Goal: Check status: Check status

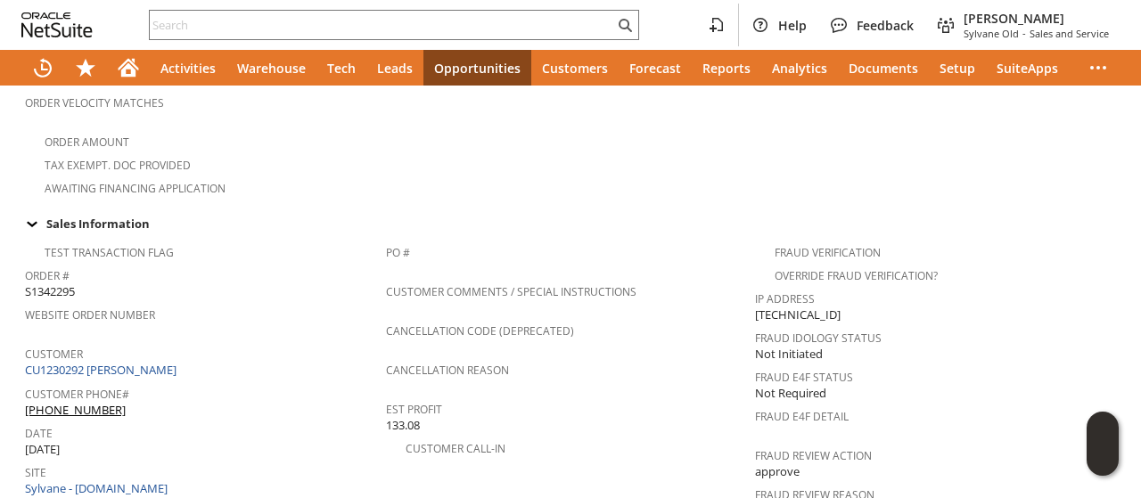
scroll to position [535, 0]
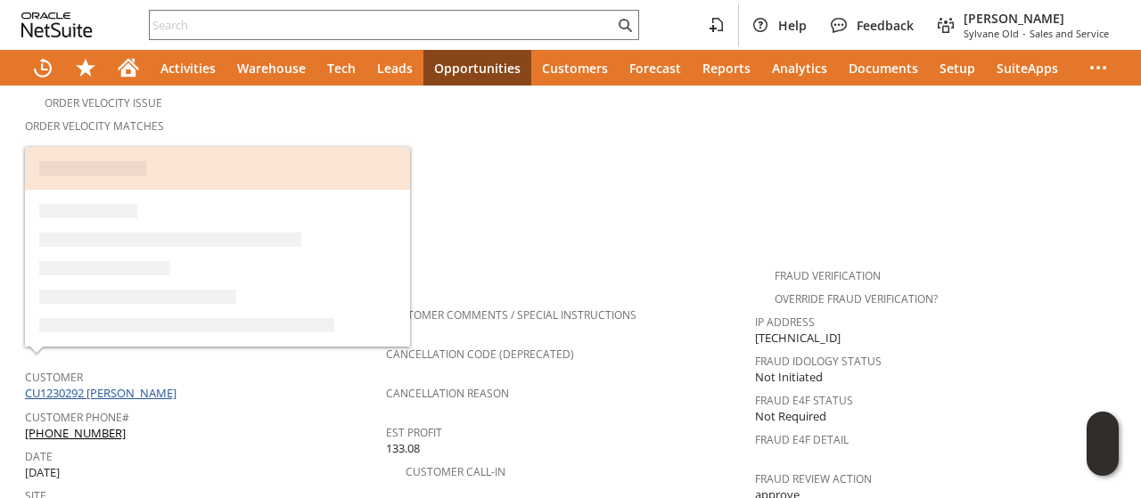
click at [157, 385] on link "CU1230292 [PERSON_NAME]" at bounding box center [103, 393] width 156 height 16
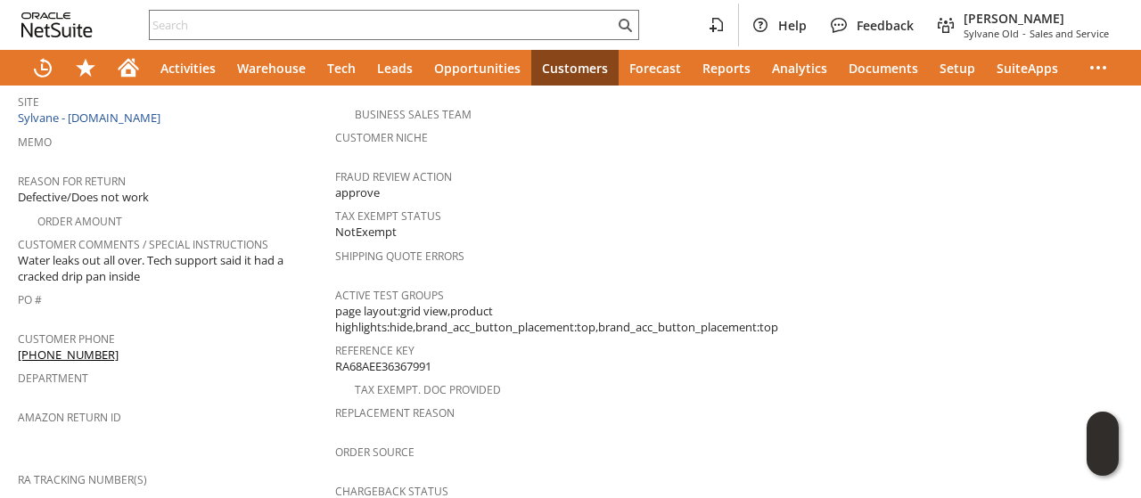
scroll to position [230, 0]
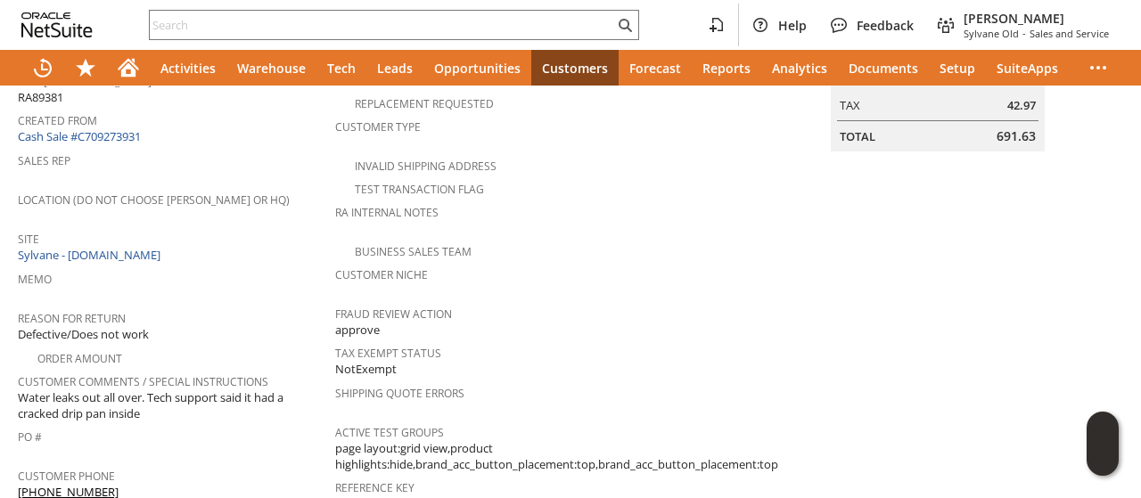
click at [25, 390] on span "Water leaks out all over. Tech support said it had a cracked drip pan inside" at bounding box center [172, 406] width 308 height 33
drag, startPoint x: 25, startPoint y: 375, endPoint x: 160, endPoint y: 390, distance: 135.3
click at [160, 390] on span "Water leaks out all over. Tech support said it had a cracked drip pan inside" at bounding box center [172, 406] width 308 height 33
copy span "Water leaks out all over. Tech support said it had a cracked drip pan inside"
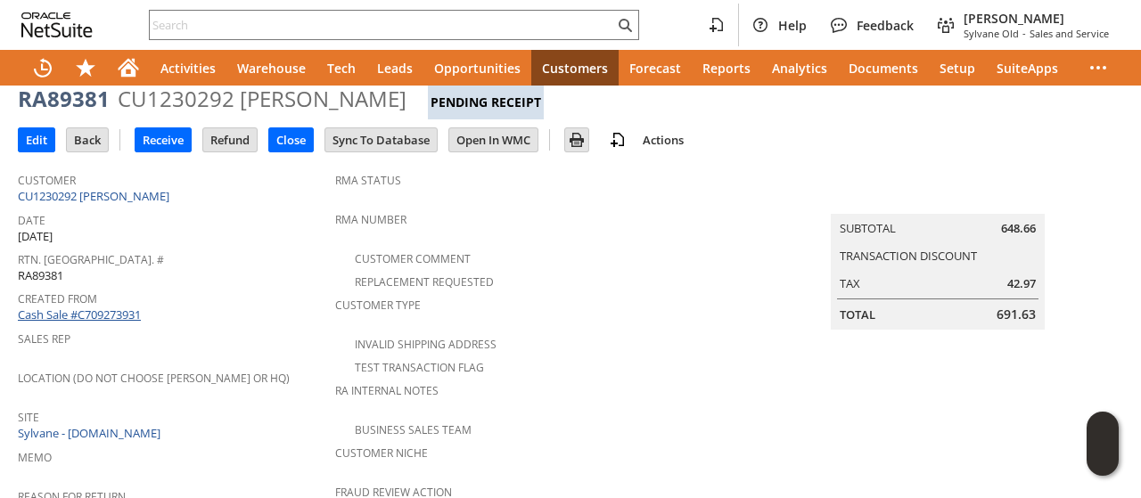
click at [116, 308] on link "Cash Sale #C709273931" at bounding box center [79, 315] width 123 height 16
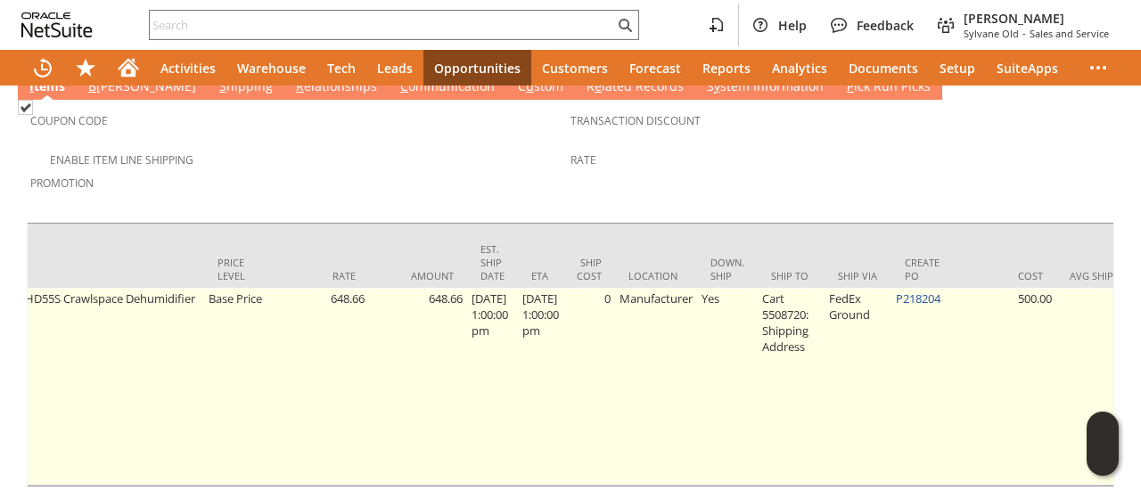
scroll to position [0, 978]
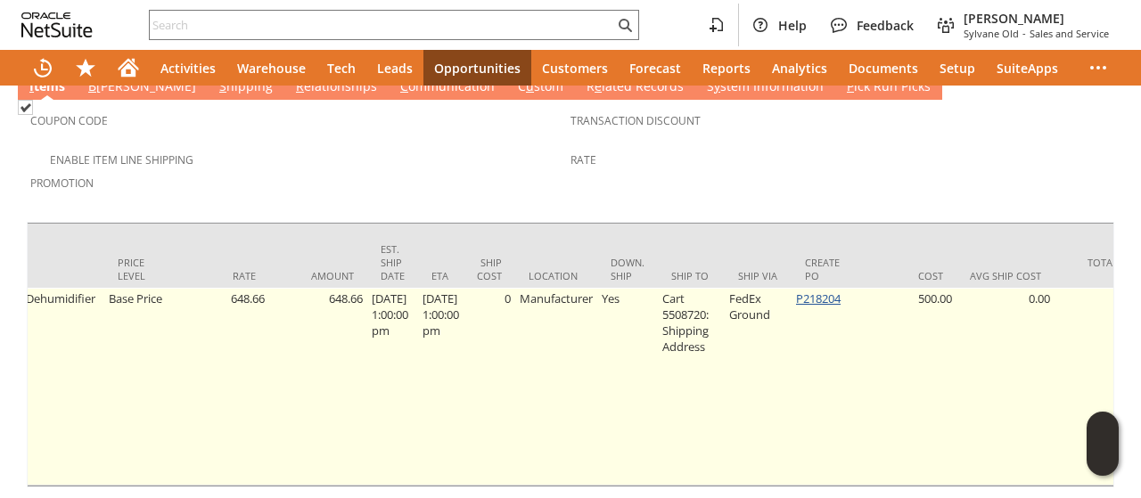
click at [840, 291] on link "P218204" at bounding box center [818, 299] width 45 height 16
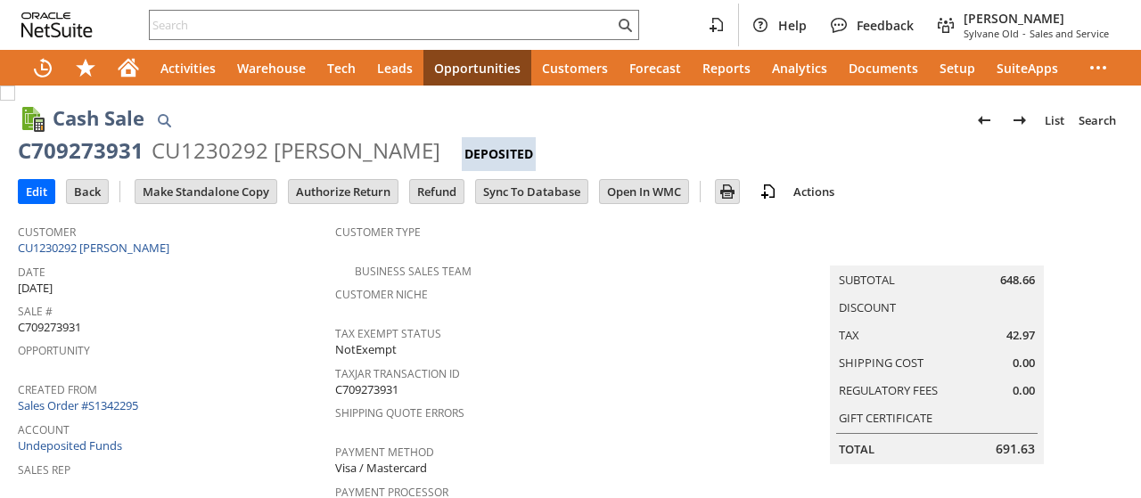
click at [129, 398] on link "Sales Order #S1342295" at bounding box center [80, 406] width 125 height 16
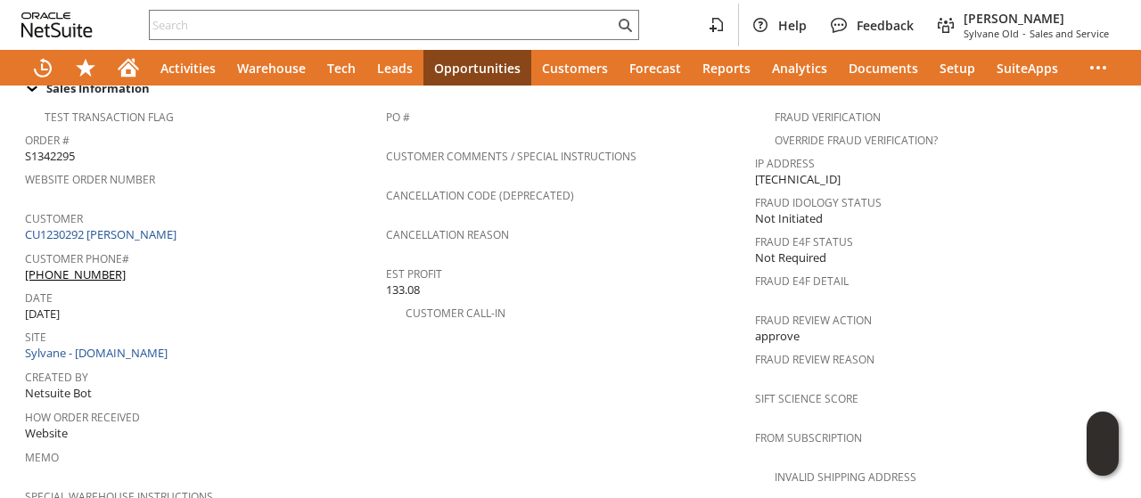
scroll to position [713, 0]
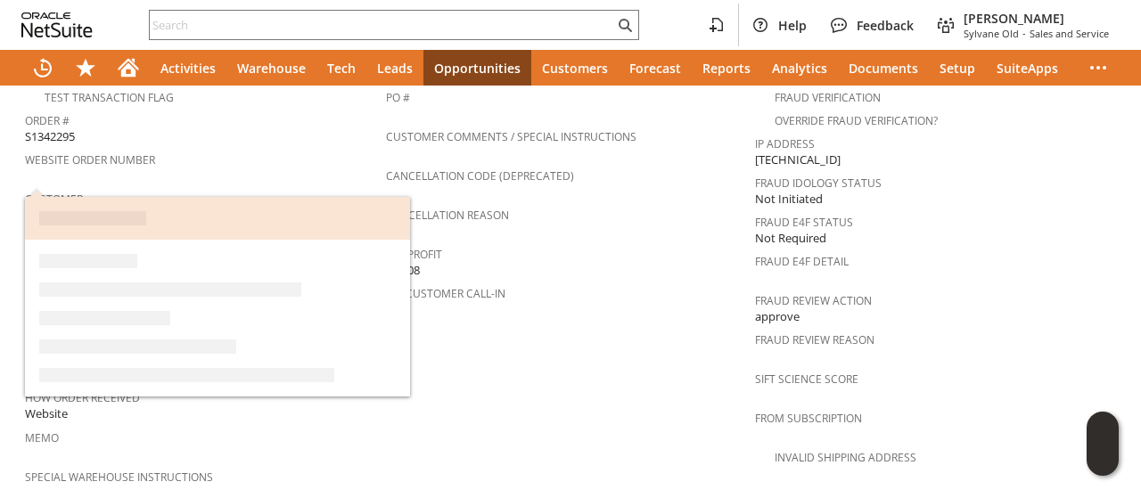
click at [148, 207] on link "CU1230292 Brandon Zabel" at bounding box center [103, 215] width 156 height 16
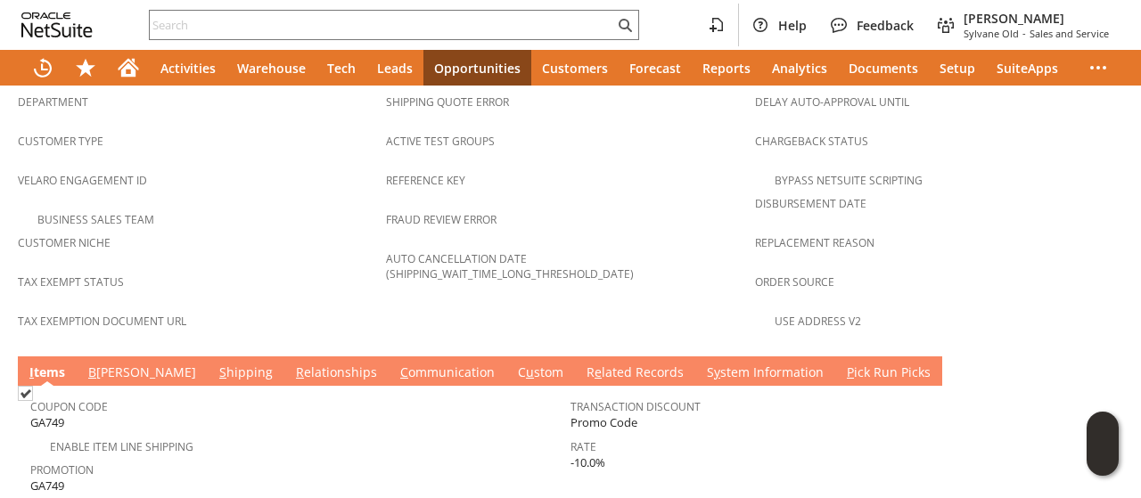
scroll to position [1275, 0]
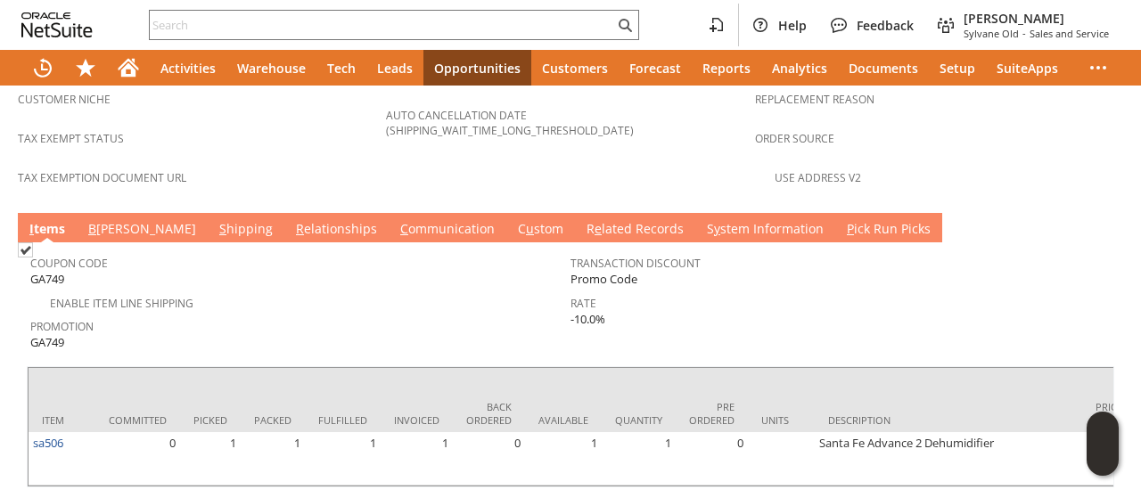
click at [215, 220] on link "S hipping" at bounding box center [246, 230] width 62 height 20
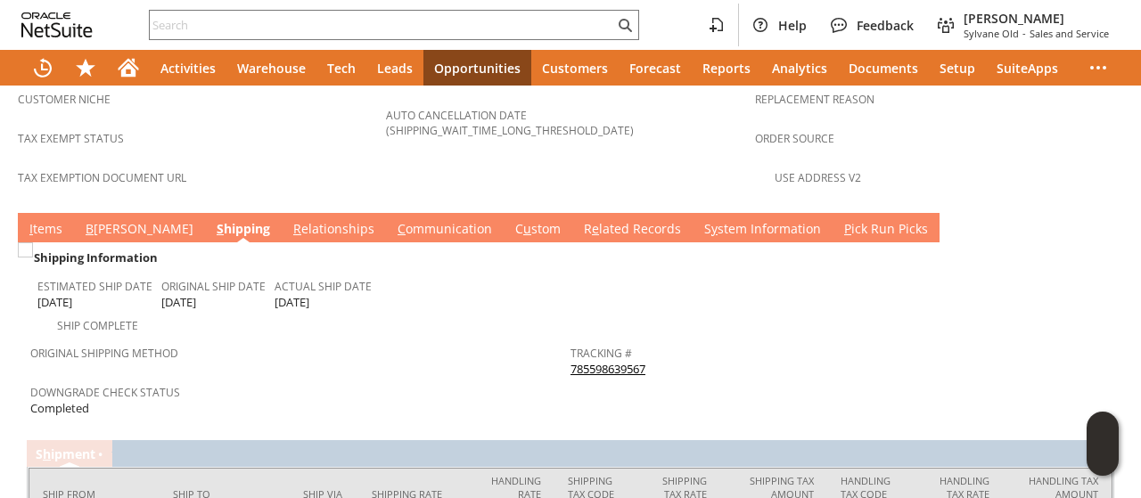
click at [54, 220] on link "I tems" at bounding box center [46, 230] width 42 height 20
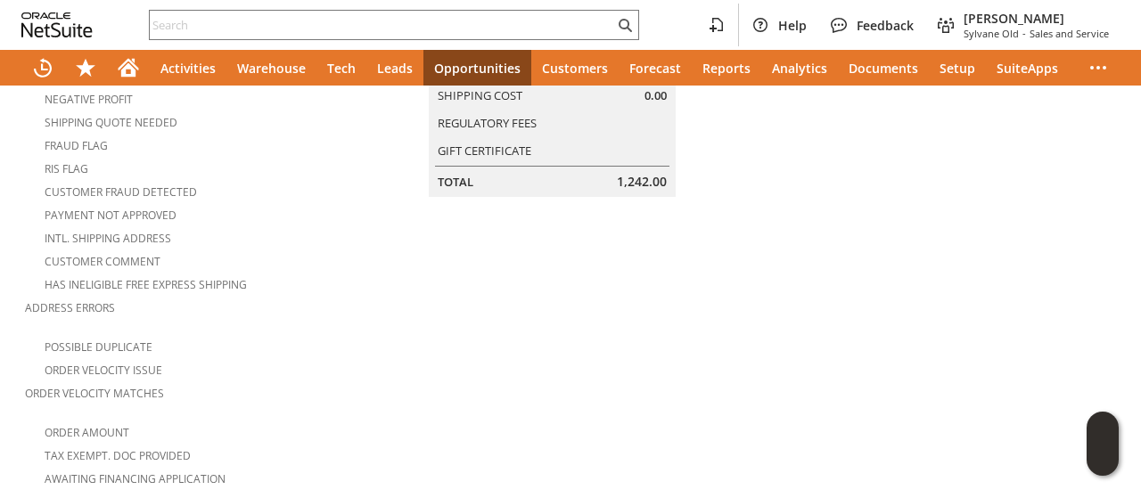
scroll to position [0, 0]
